Goal: Check status: Check status

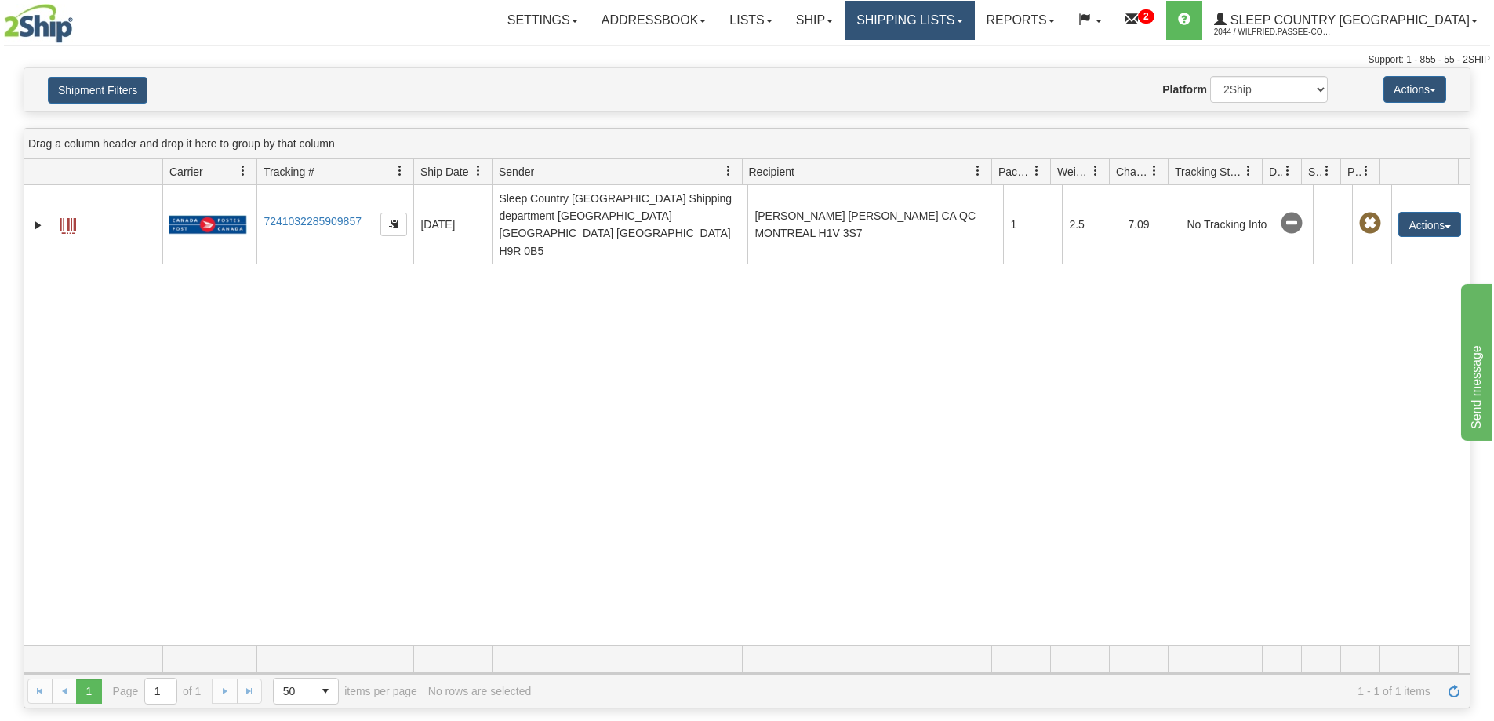
click at [966, 23] on link "Shipping lists" at bounding box center [908, 20] width 129 height 39
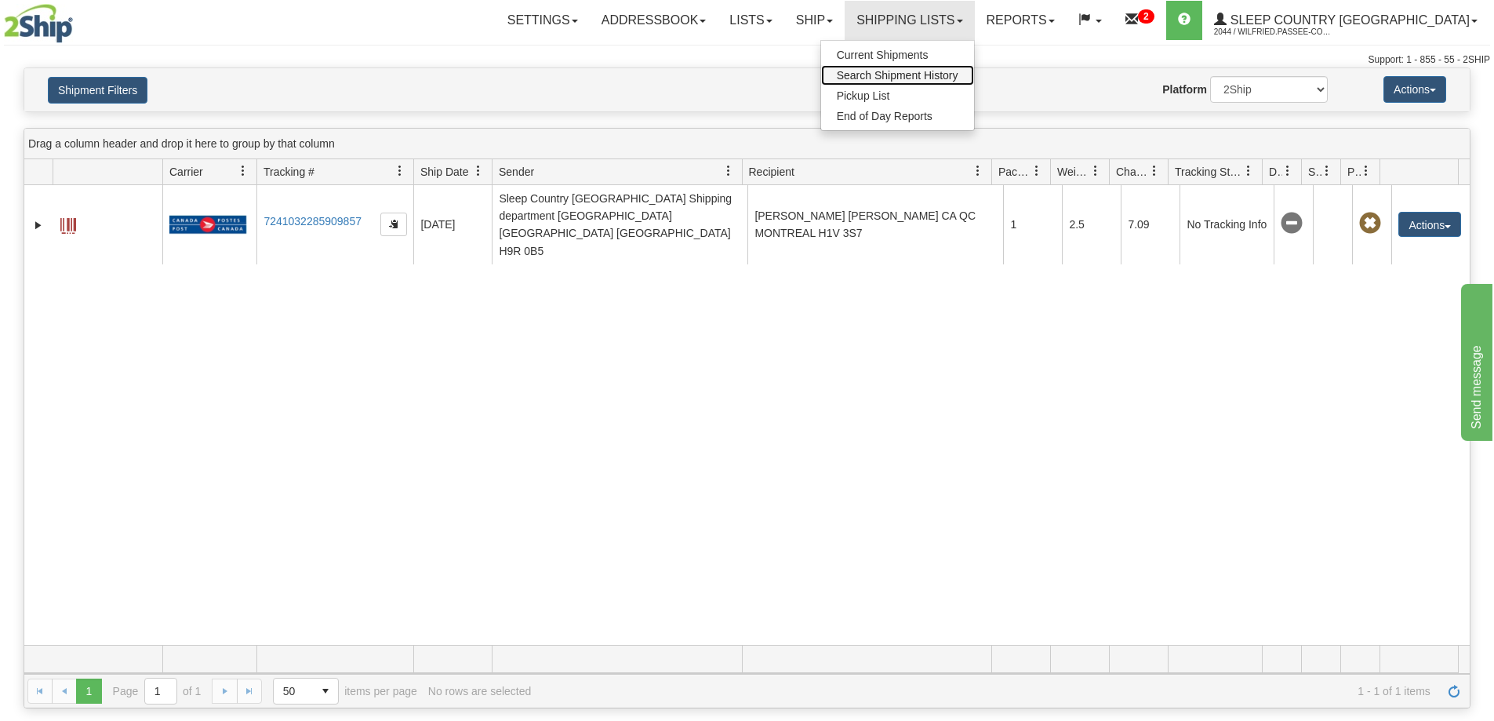
click at [958, 71] on span "Search Shipment History" at bounding box center [898, 75] width 122 height 13
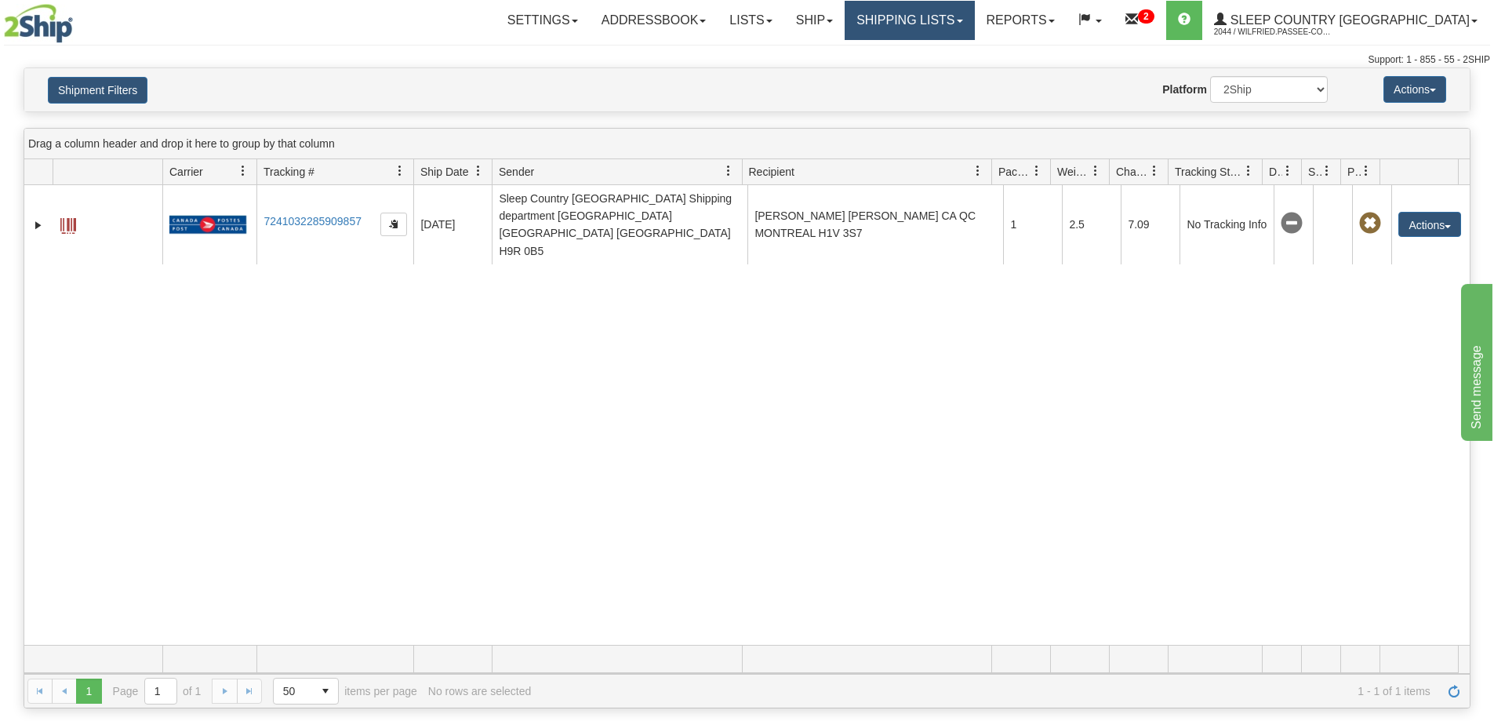
click at [965, 16] on link "Shipping lists" at bounding box center [908, 20] width 129 height 39
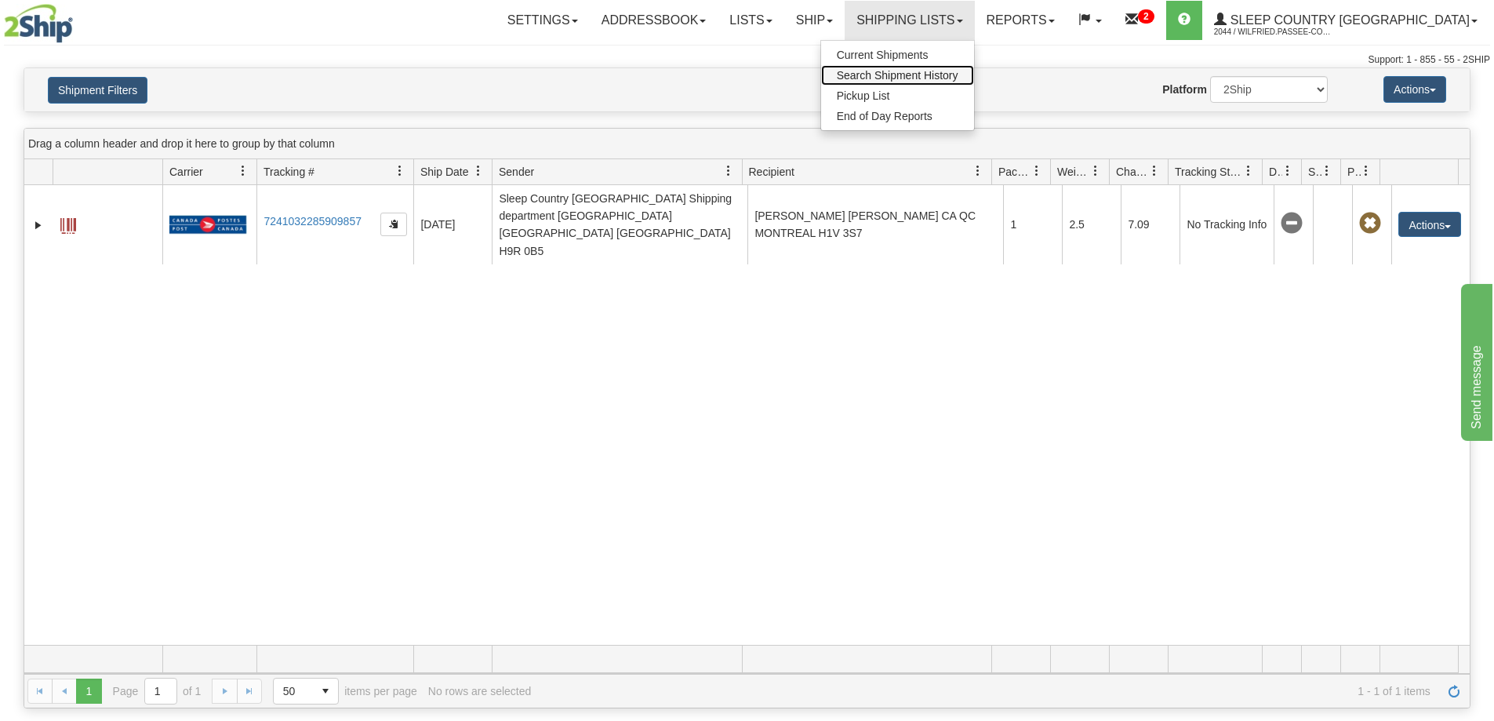
click at [958, 78] on span "Search Shipment History" at bounding box center [898, 75] width 122 height 13
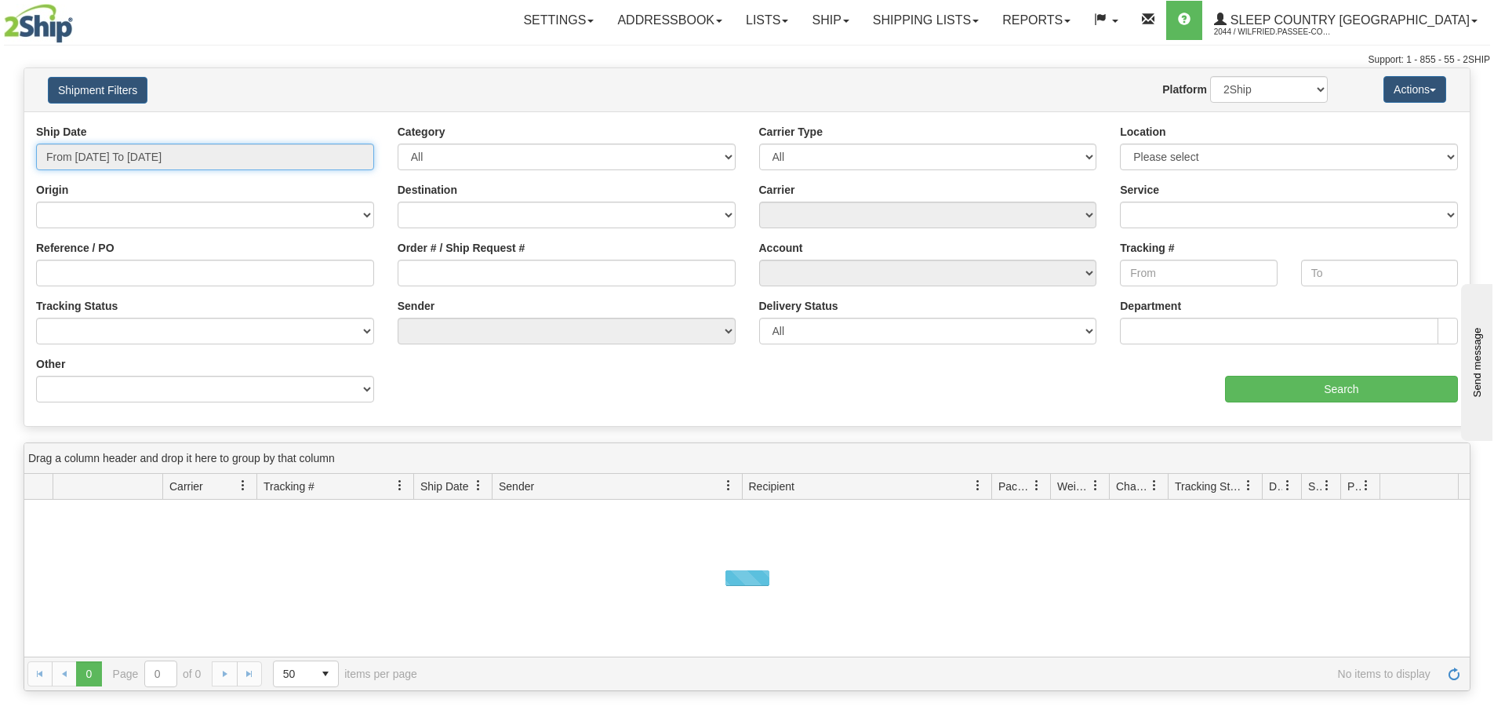
click at [186, 161] on input "From [DATE] To [DATE]" at bounding box center [205, 156] width 338 height 27
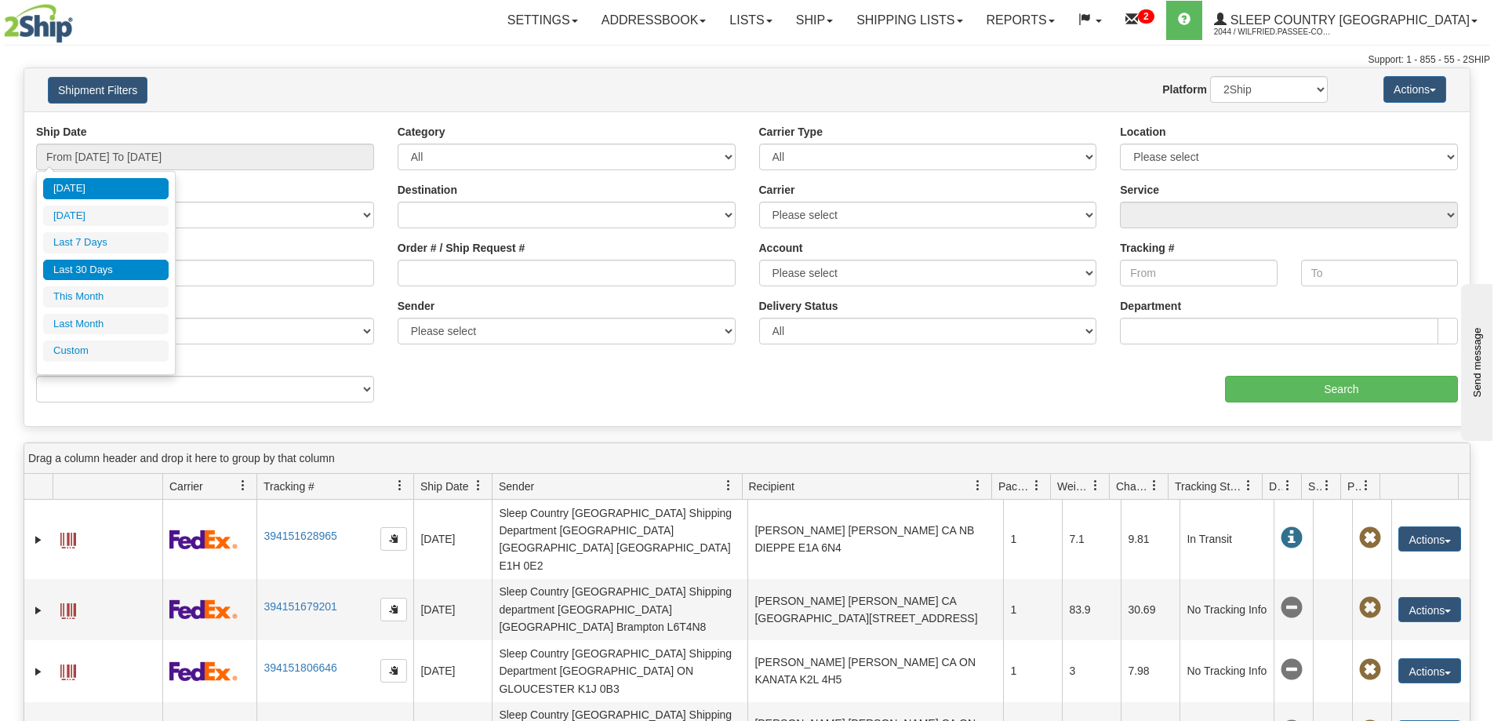
click at [125, 270] on li "Last 30 Days" at bounding box center [105, 270] width 125 height 21
type input "From [DATE] To [DATE]"
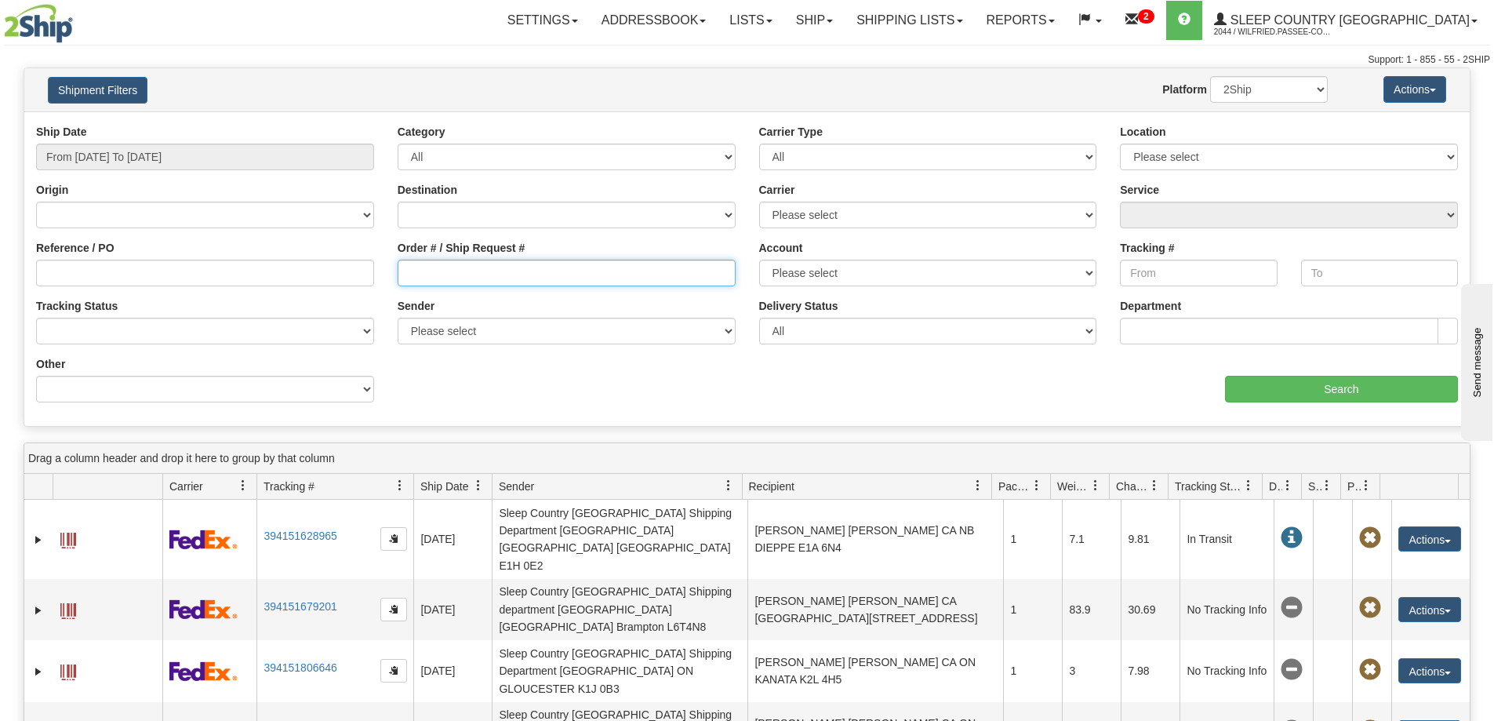
click at [448, 266] on input "Order # / Ship Request #" at bounding box center [567, 273] width 338 height 27
paste input "9000I159510"
type input "9000I159510"
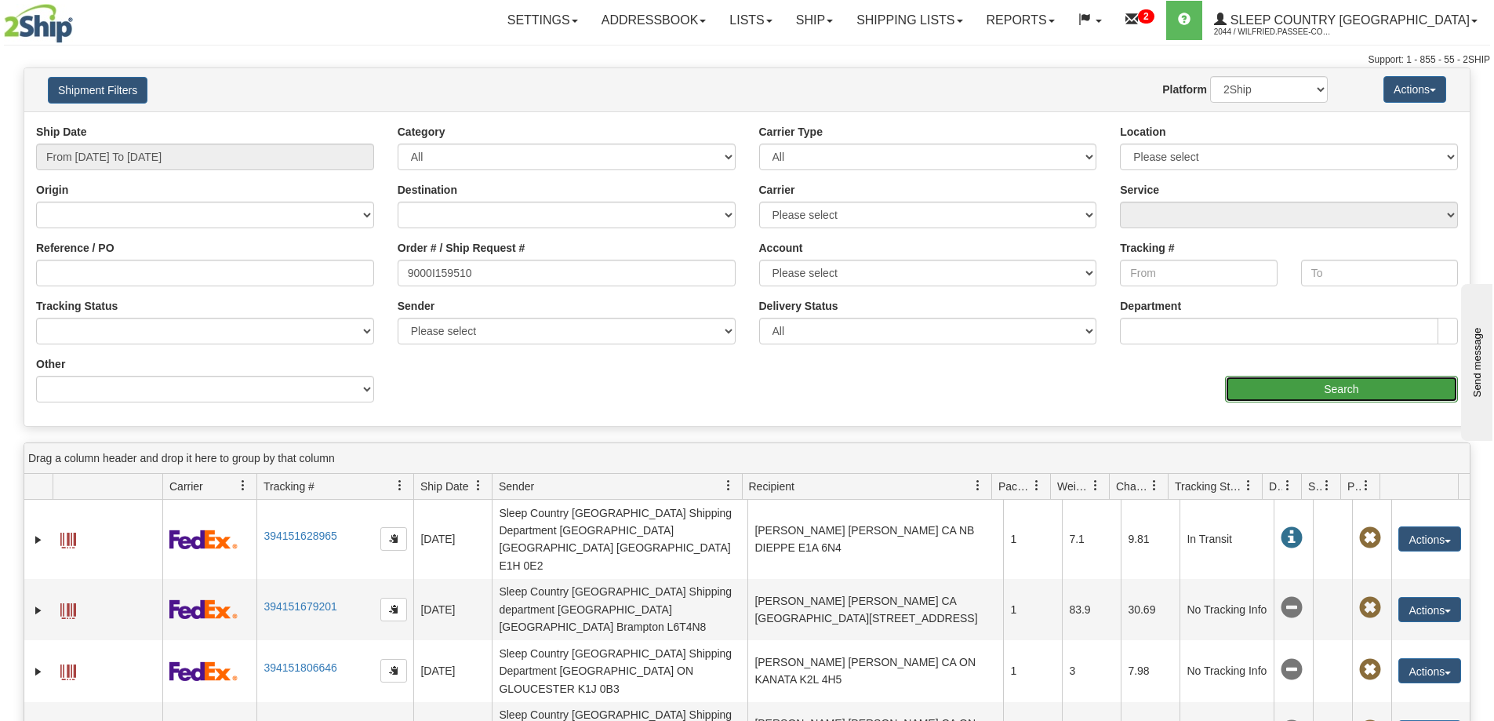
click at [1267, 388] on input "Search" at bounding box center [1341, 389] width 233 height 27
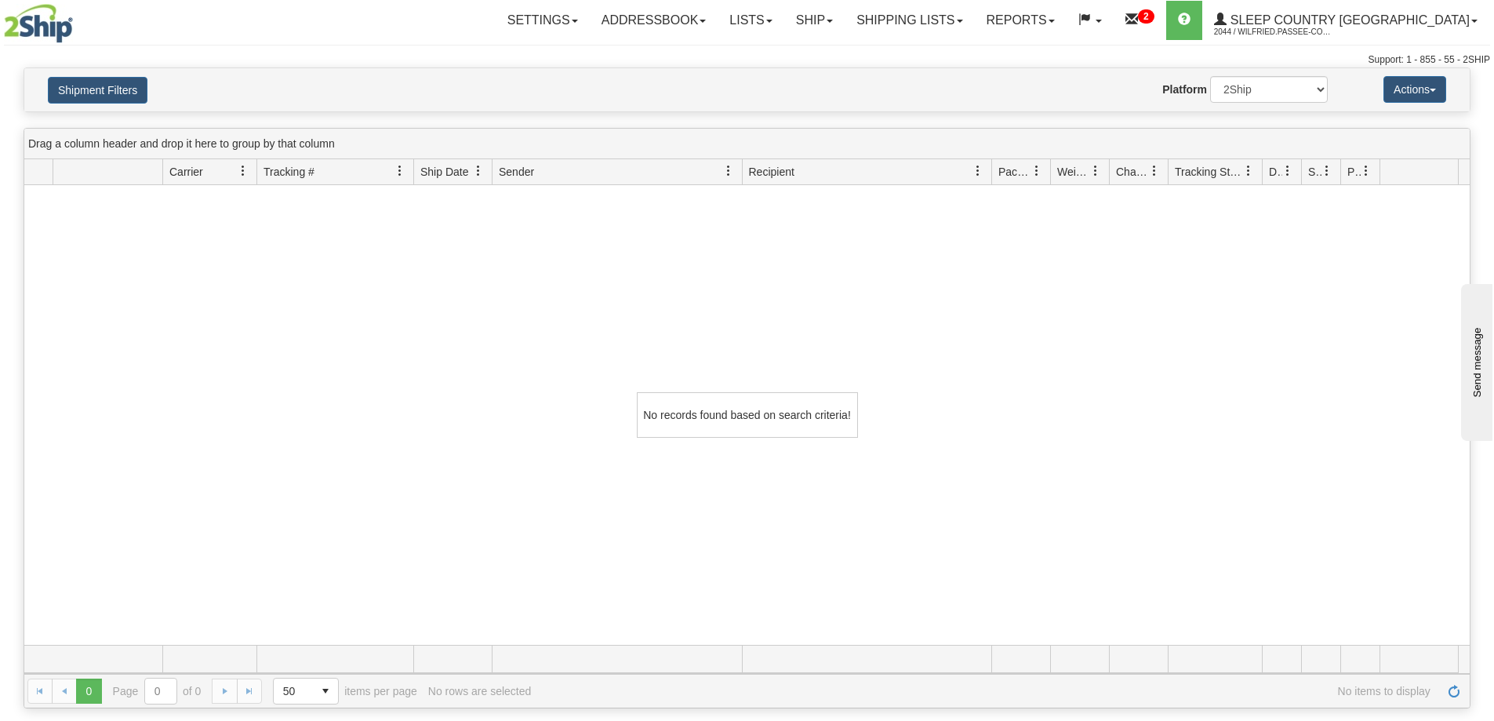
click at [459, 330] on div "No records found based on search criteria!" at bounding box center [746, 414] width 1445 height 459
click at [957, 37] on link "Shipping lists" at bounding box center [908, 20] width 129 height 39
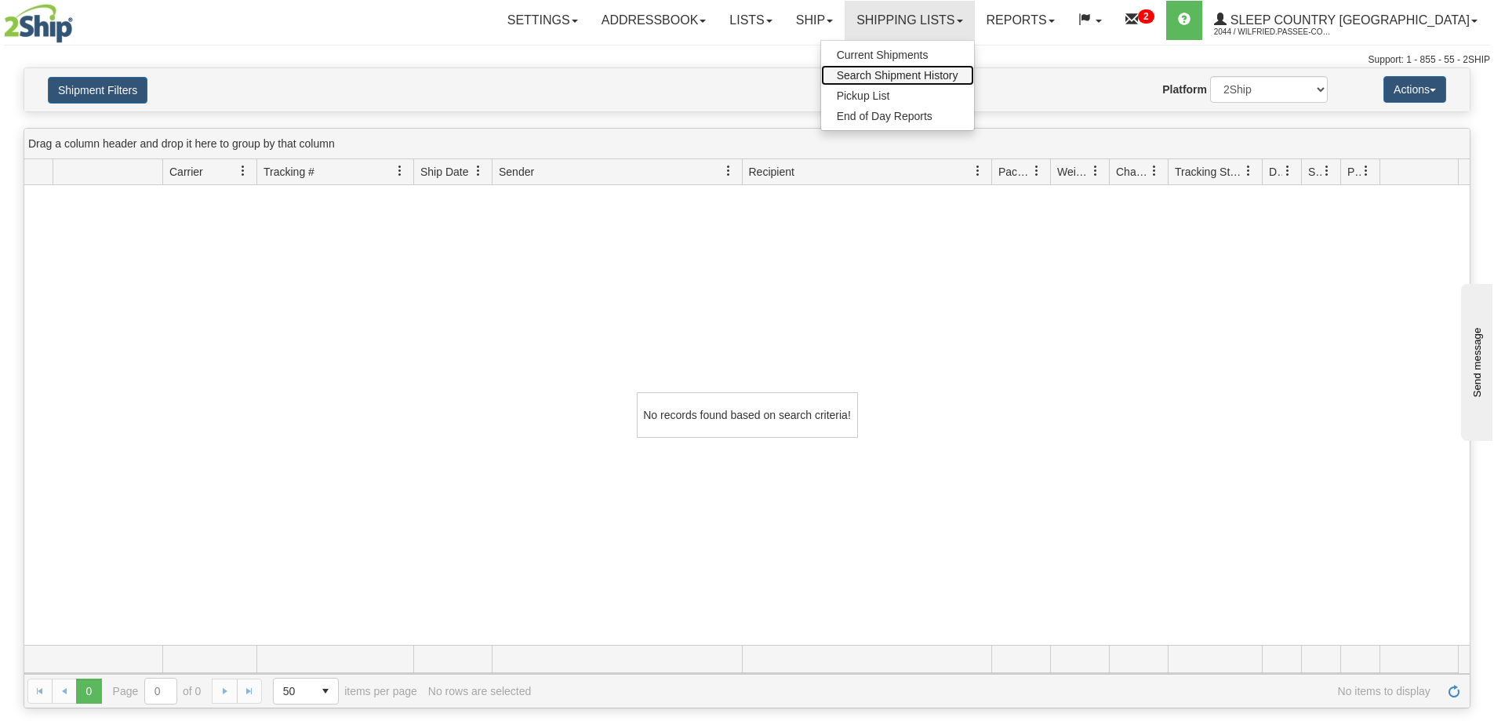
click at [958, 71] on span "Search Shipment History" at bounding box center [898, 75] width 122 height 13
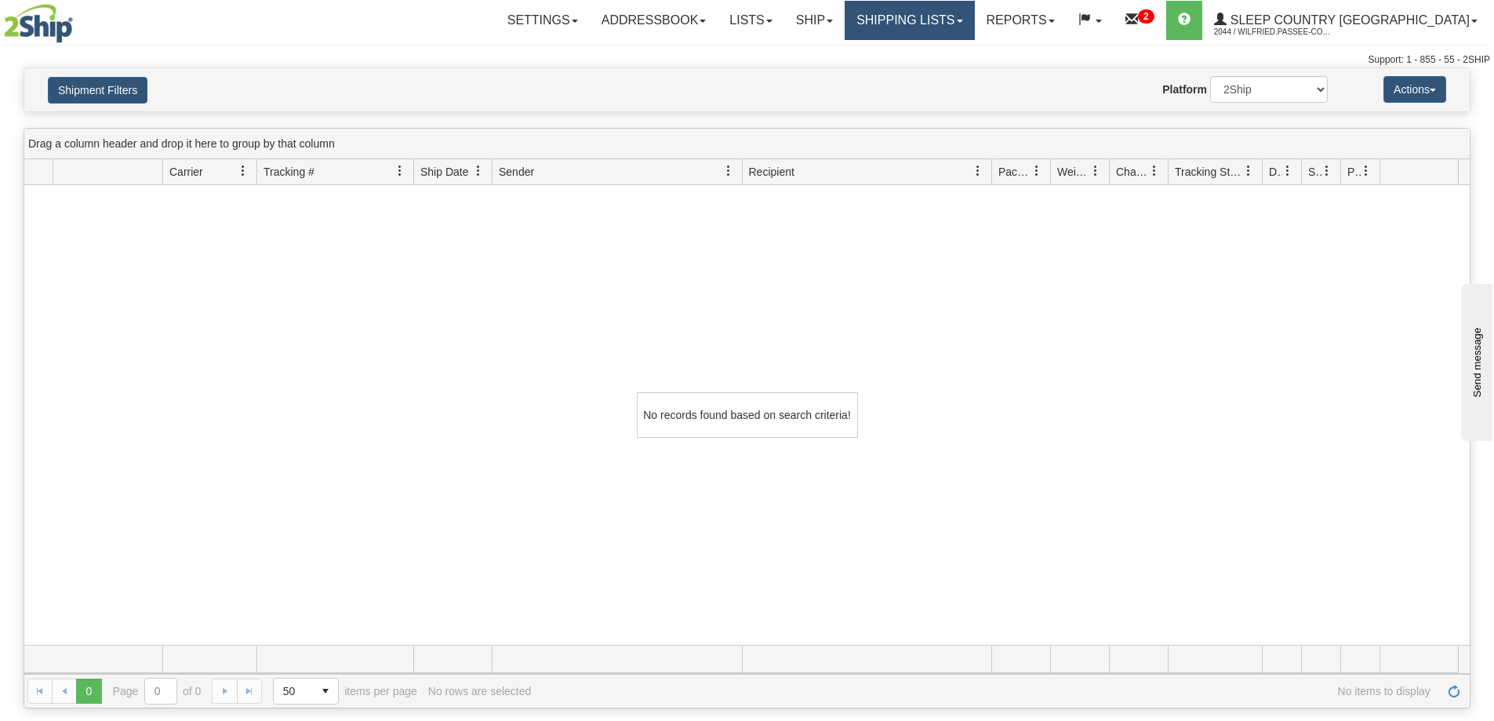
click at [974, 20] on link "Shipping lists" at bounding box center [908, 20] width 129 height 39
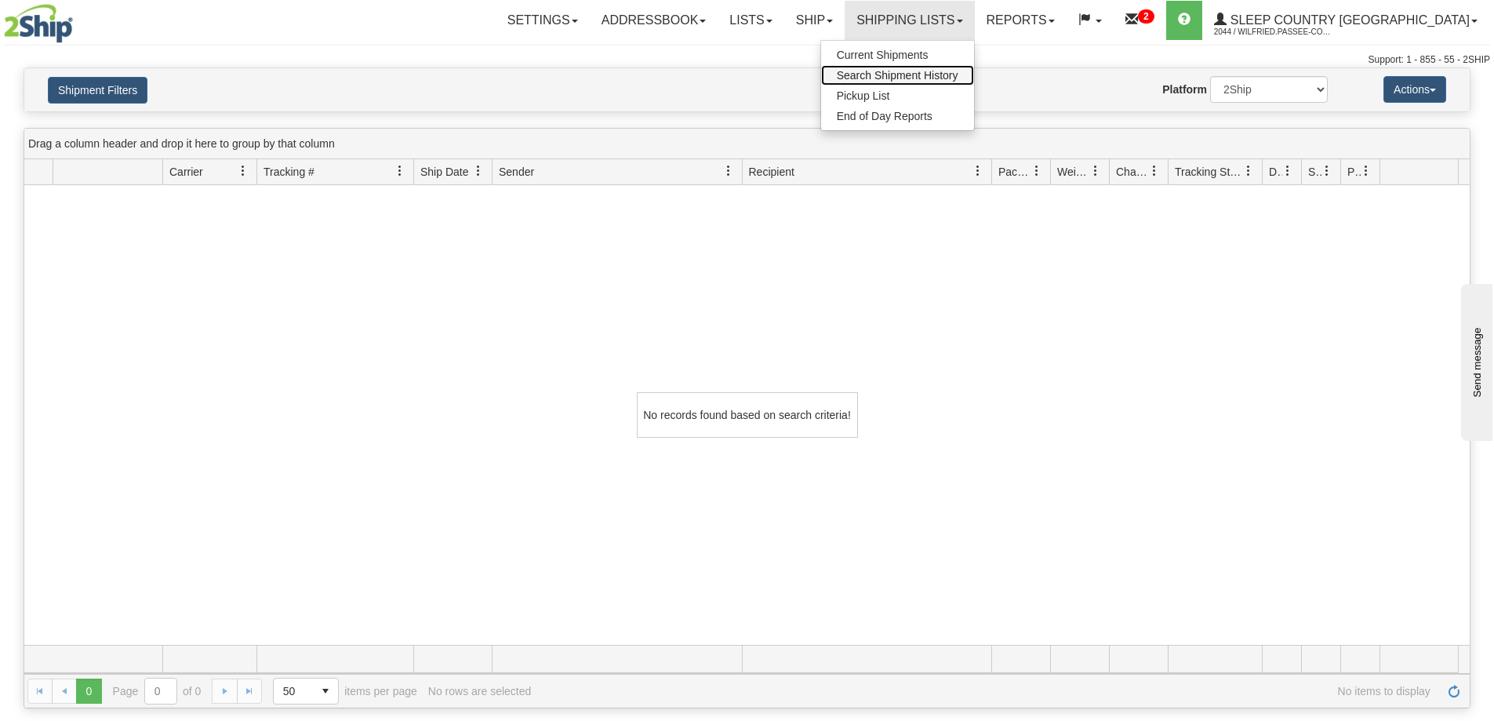
click at [957, 77] on span "Search Shipment History" at bounding box center [898, 75] width 122 height 13
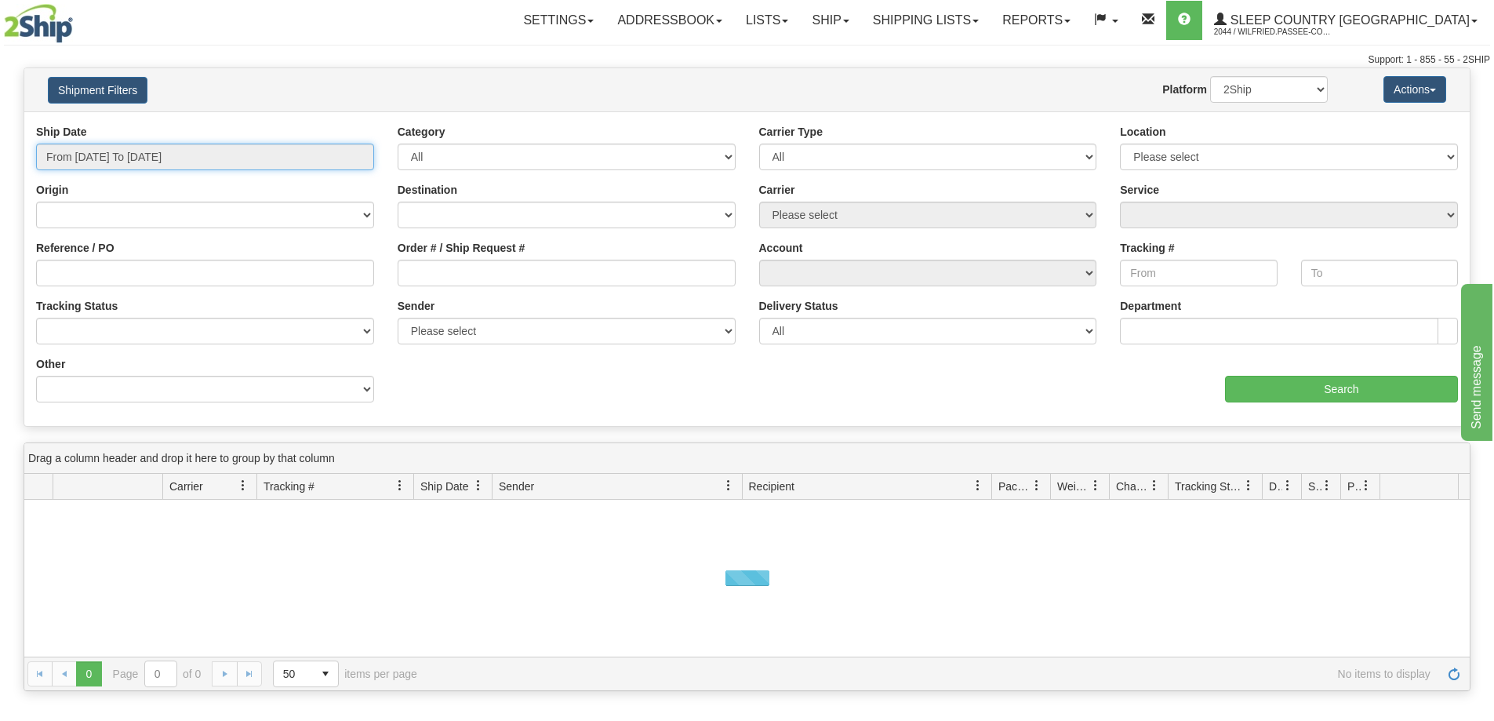
click at [143, 158] on input "From [DATE] To [DATE]" at bounding box center [205, 156] width 338 height 27
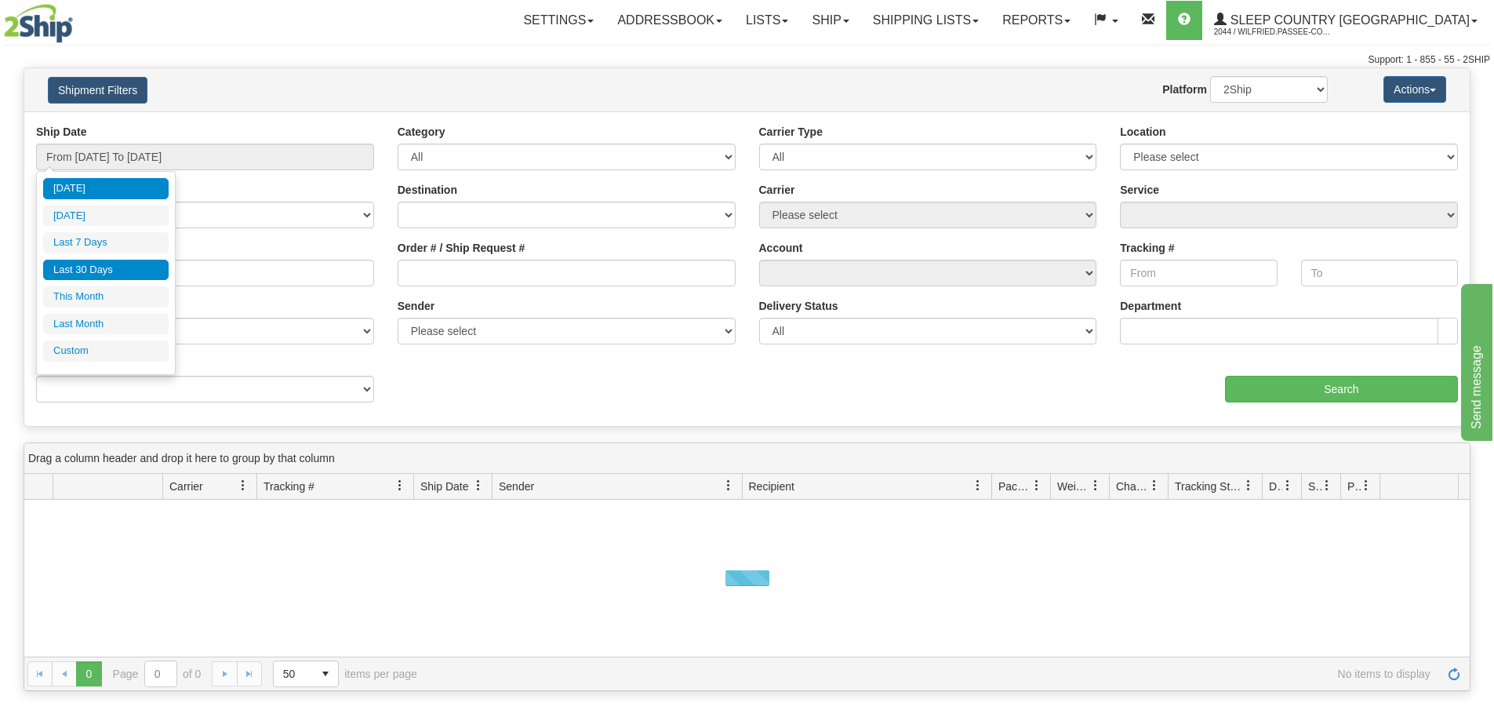
click at [114, 275] on li "Last 30 Days" at bounding box center [105, 270] width 125 height 21
type input "From [DATE] To [DATE]"
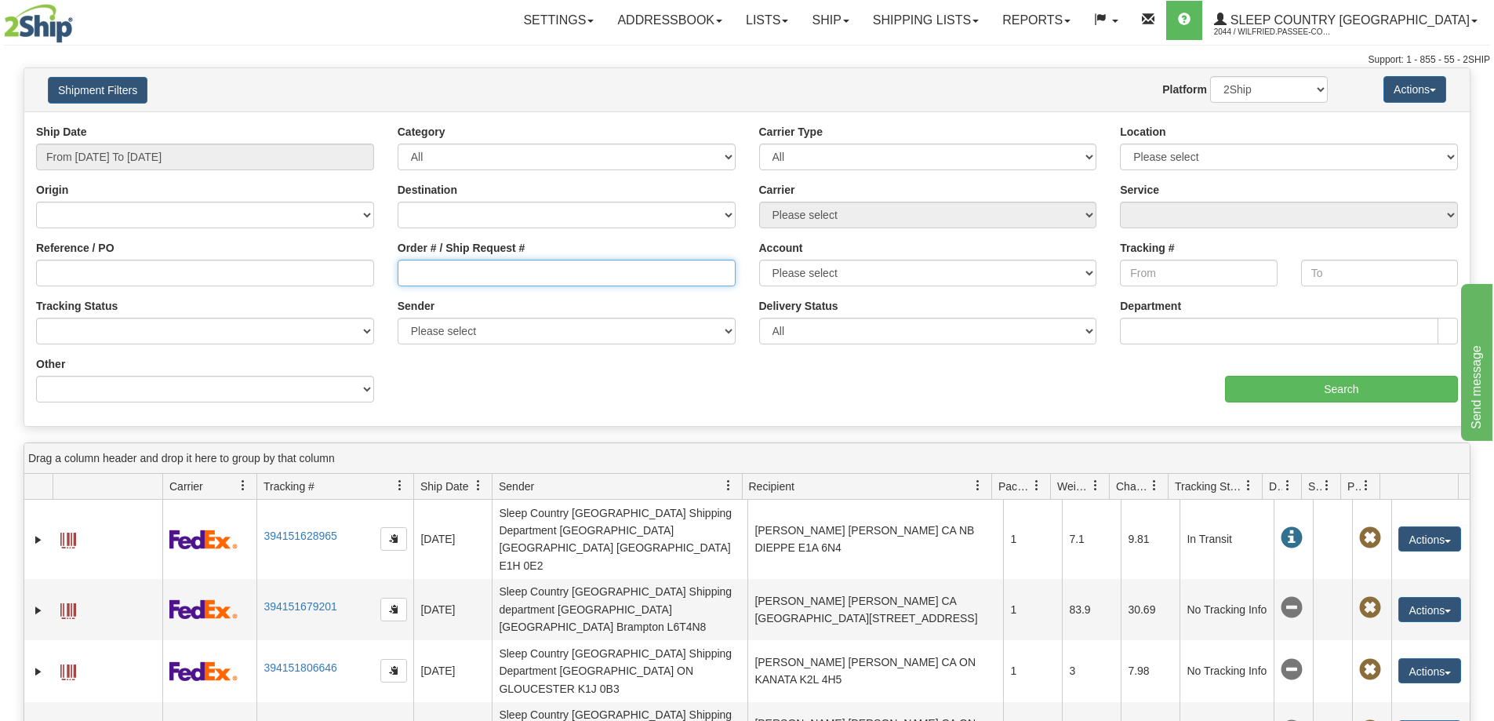
click at [482, 281] on input "Order # / Ship Request #" at bounding box center [567, 273] width 338 height 27
paste input "9000I153488"
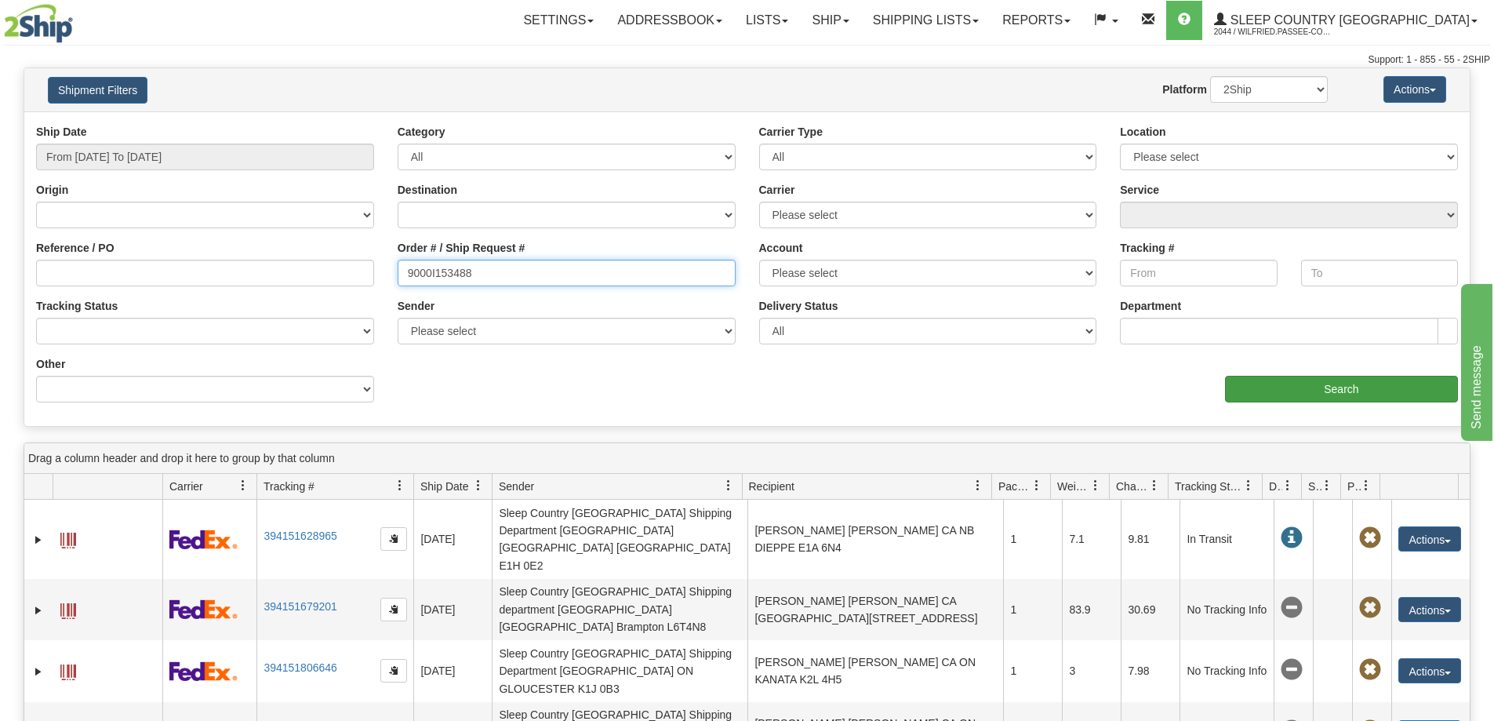
type input "9000I153488"
click at [1320, 390] on input "Search" at bounding box center [1341, 389] width 233 height 27
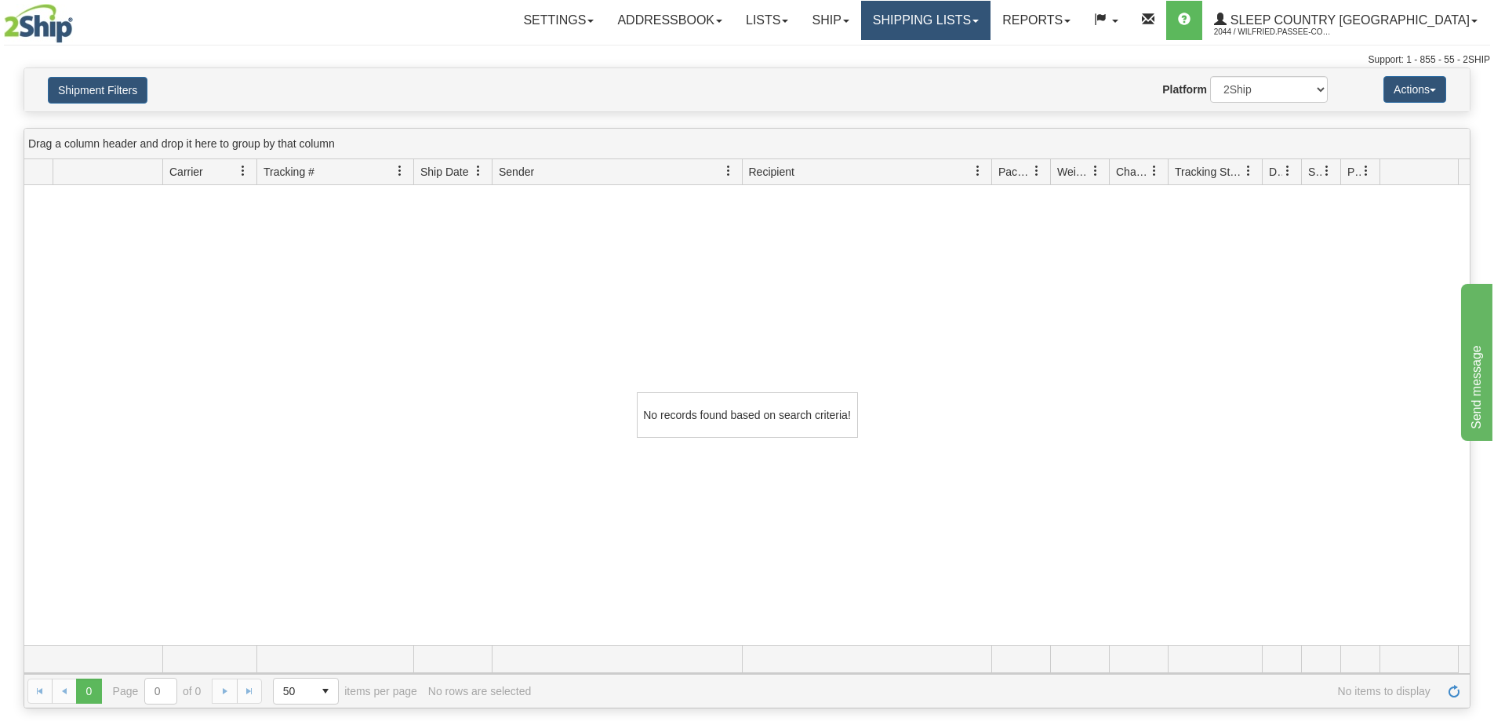
click at [955, 26] on link "Shipping lists" at bounding box center [925, 20] width 129 height 39
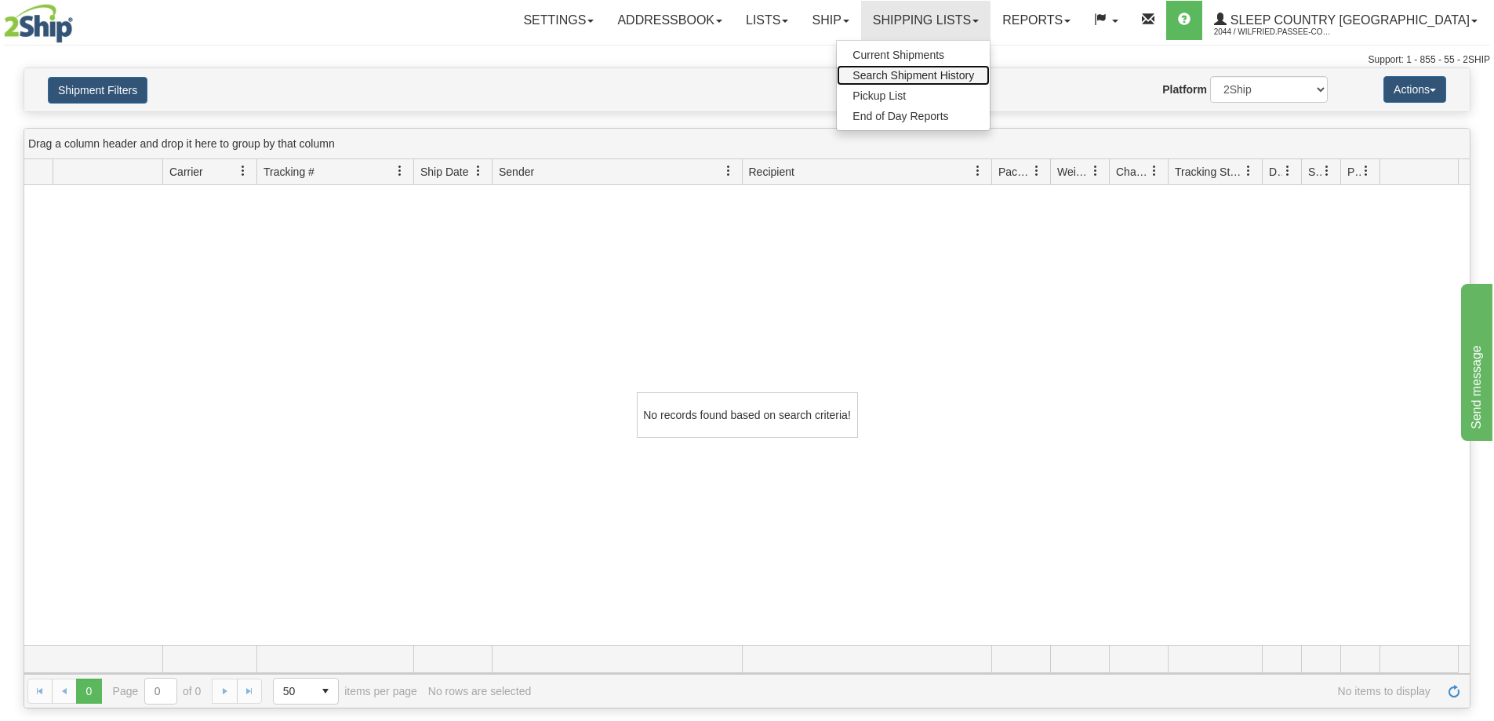
click at [974, 76] on span "Search Shipment History" at bounding box center [913, 75] width 122 height 13
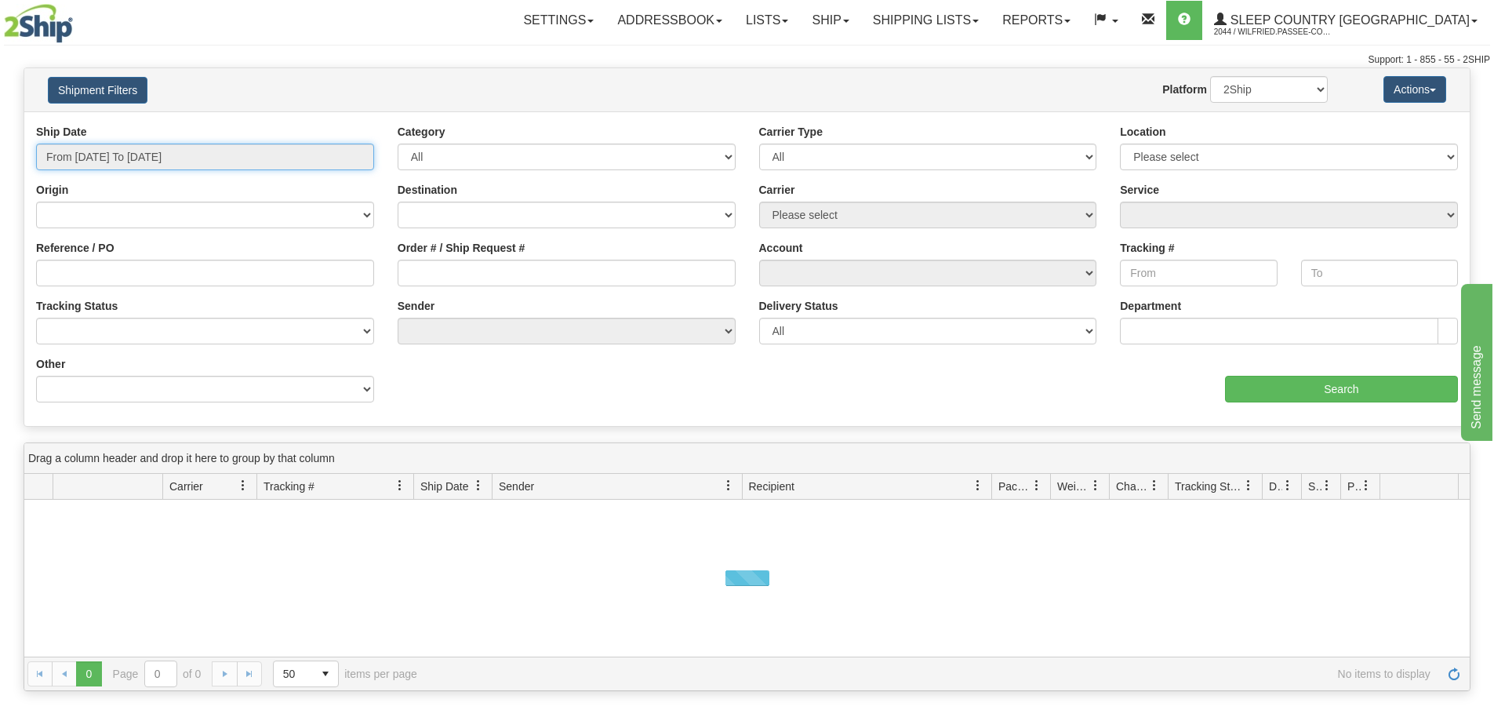
click at [144, 161] on input "From [DATE] To [DATE]" at bounding box center [205, 156] width 338 height 27
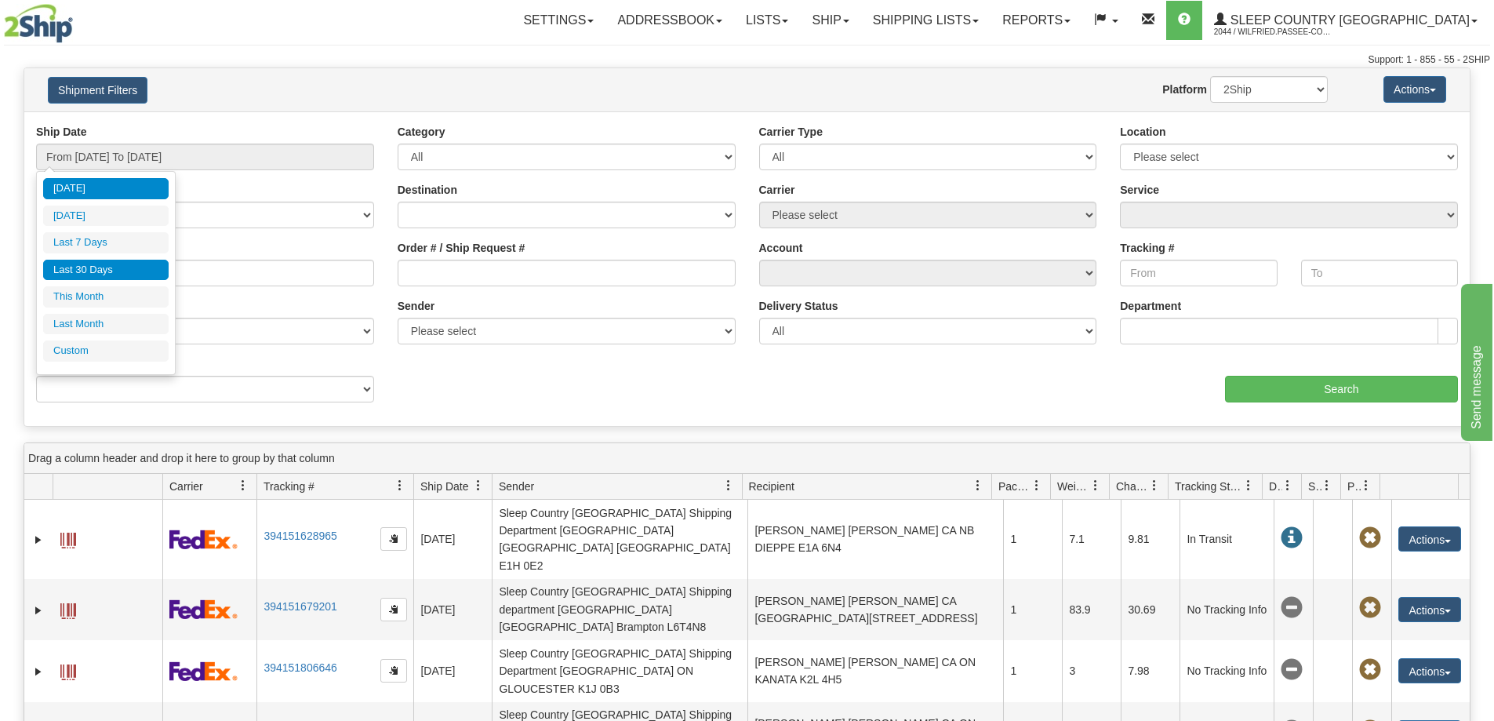
click at [108, 275] on li "Last 30 Days" at bounding box center [105, 270] width 125 height 21
type input "From [DATE] To [DATE]"
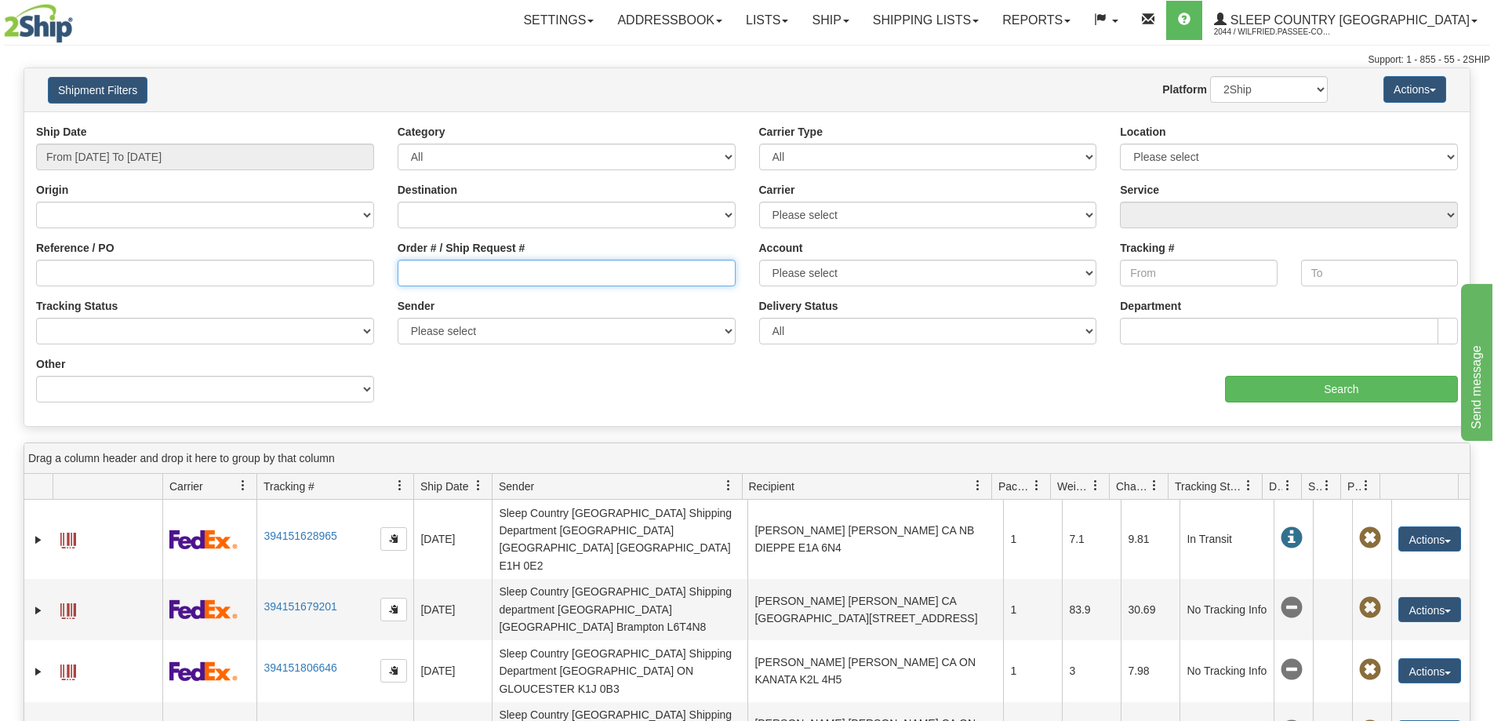
click at [477, 265] on input "Order # / Ship Request #" at bounding box center [567, 273] width 338 height 27
paste input "9002I139362"
type input "9002I139362"
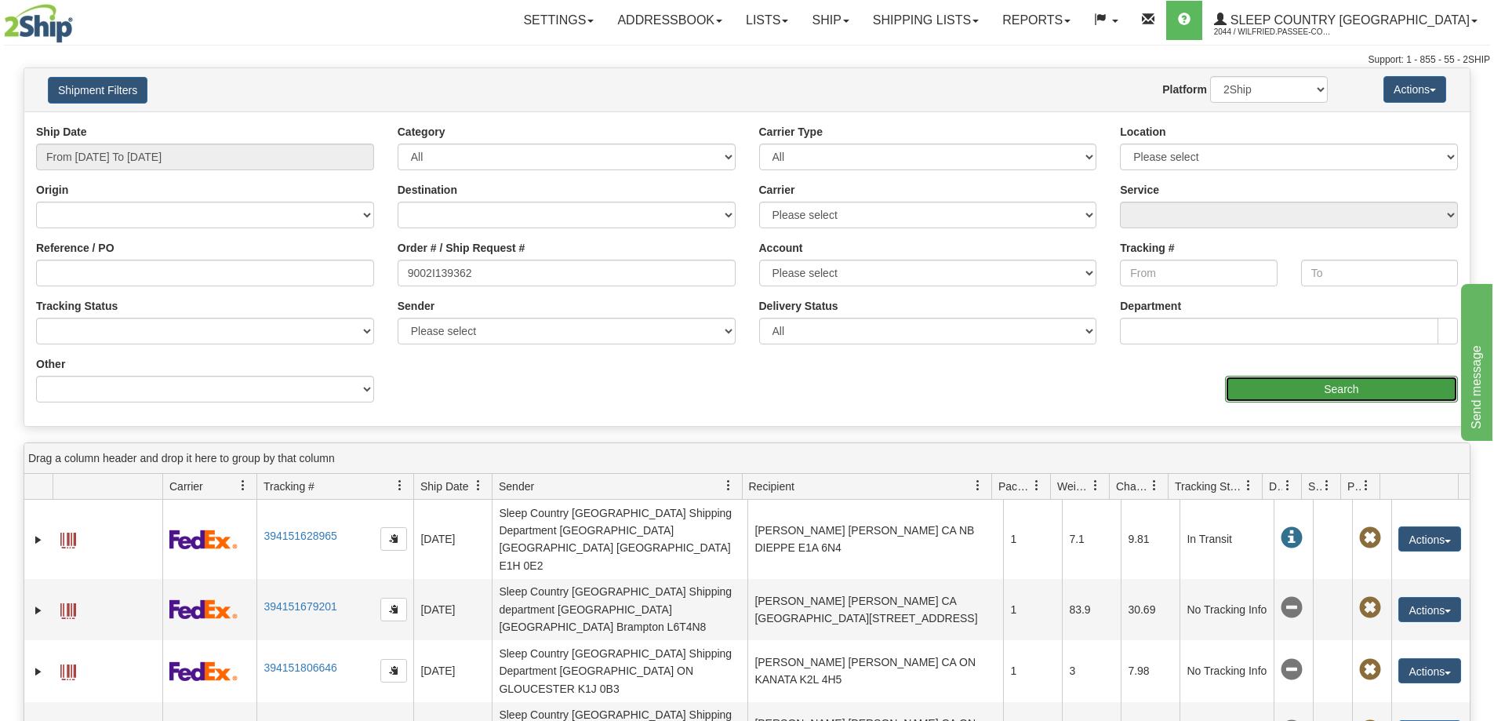
click at [1283, 390] on input "Search" at bounding box center [1341, 389] width 233 height 27
